Goal: Find specific page/section: Find specific page/section

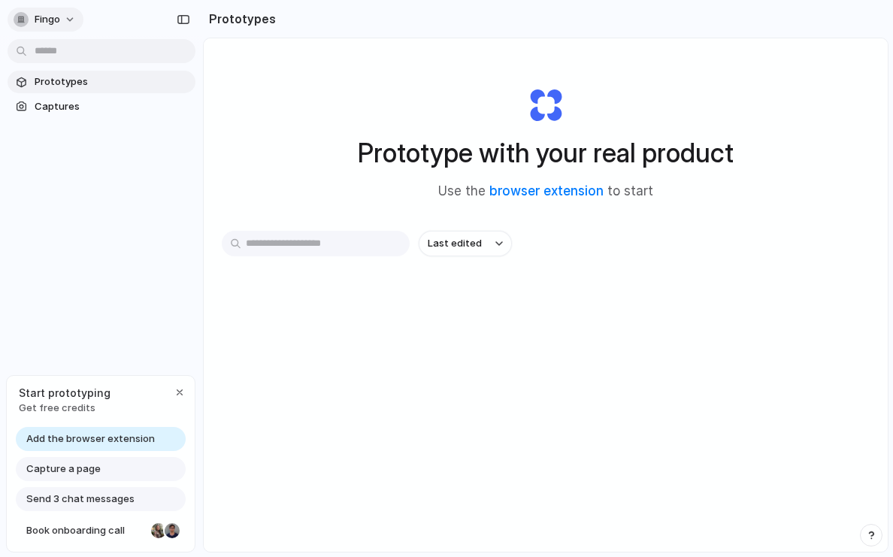
click at [74, 21] on button "fingo" at bounding box center [46, 20] width 76 height 24
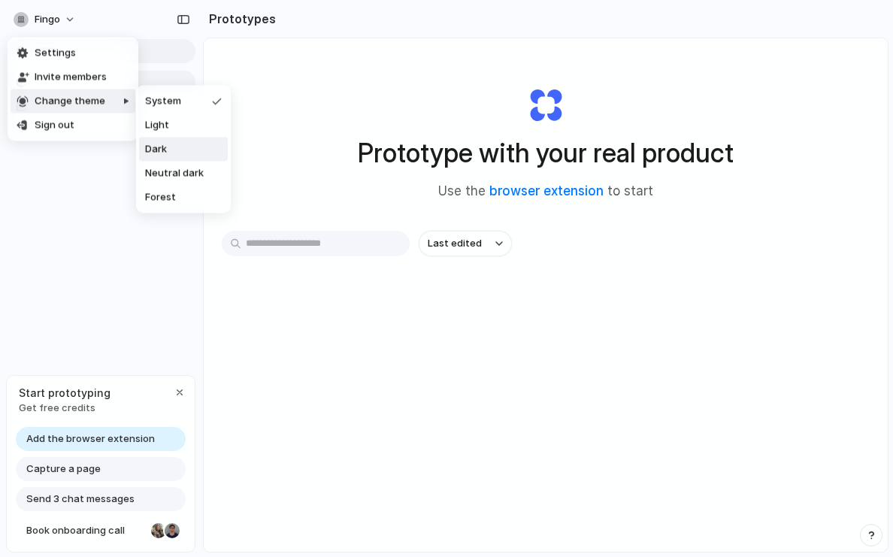
click at [180, 138] on li "Dark" at bounding box center [183, 150] width 89 height 24
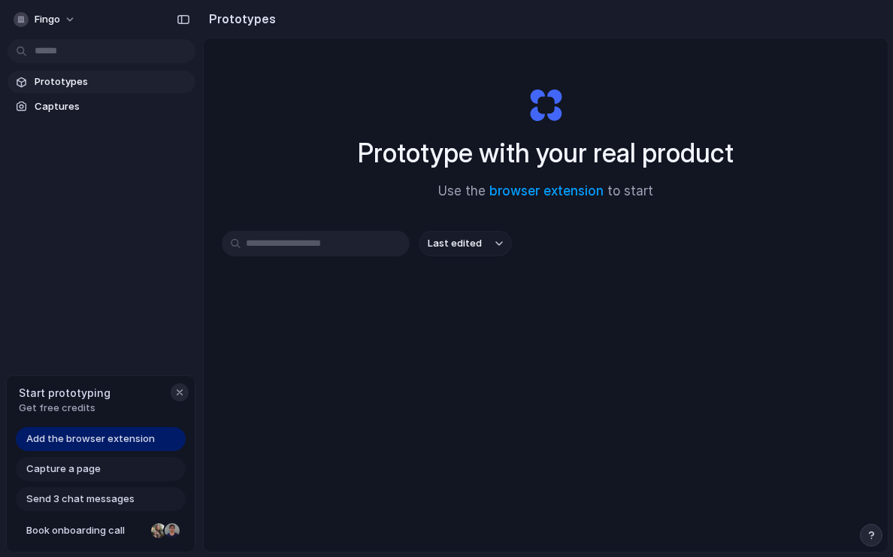
click at [180, 390] on div "button" at bounding box center [180, 393] width 12 height 12
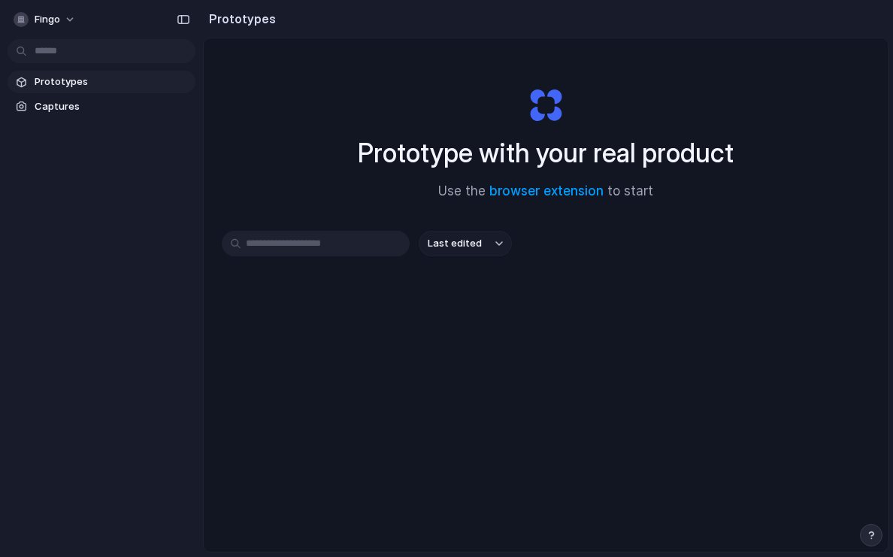
click at [480, 253] on button "Last edited" at bounding box center [465, 244] width 93 height 26
click at [473, 305] on span "Last created" at bounding box center [460, 303] width 62 height 15
click at [288, 249] on input "text" at bounding box center [316, 244] width 188 height 26
click at [48, 81] on span "Prototypes" at bounding box center [112, 81] width 155 height 15
click at [50, 120] on div "Prototypes Captures" at bounding box center [101, 157] width 203 height 315
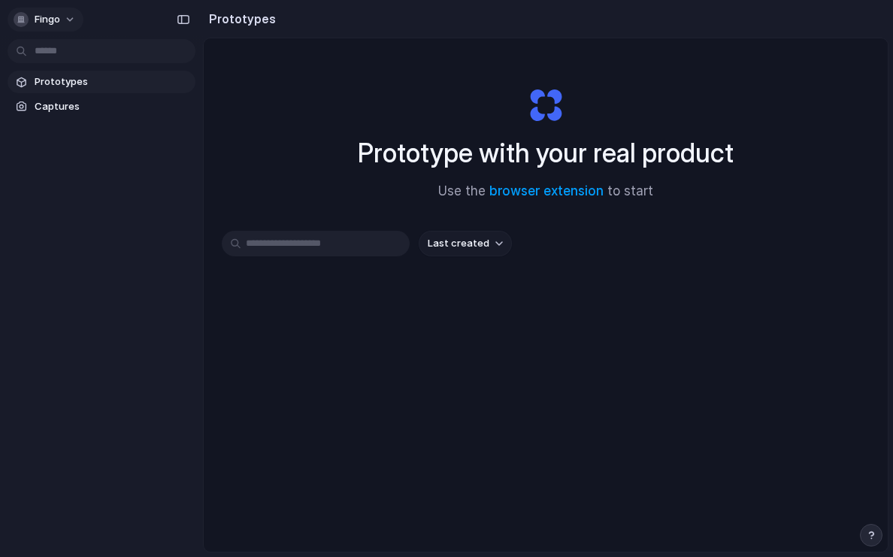
click at [61, 18] on button "fingo" at bounding box center [46, 20] width 76 height 24
click at [302, 90] on div "Prototype with your real product Use the browser extension to start" at bounding box center [546, 137] width 602 height 162
